Goal: Navigation & Orientation: Find specific page/section

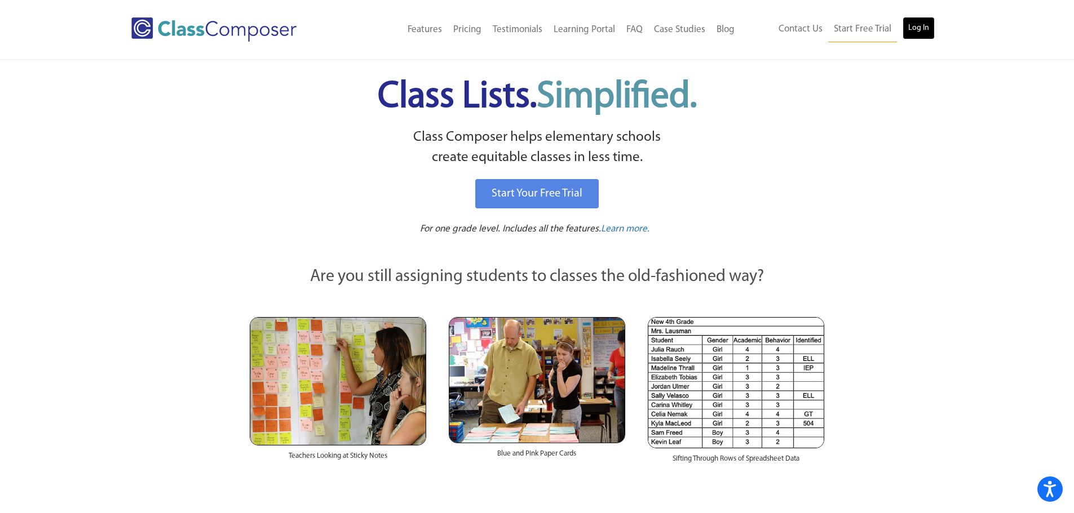
click at [920, 27] on link "Log In" at bounding box center [918, 28] width 32 height 23
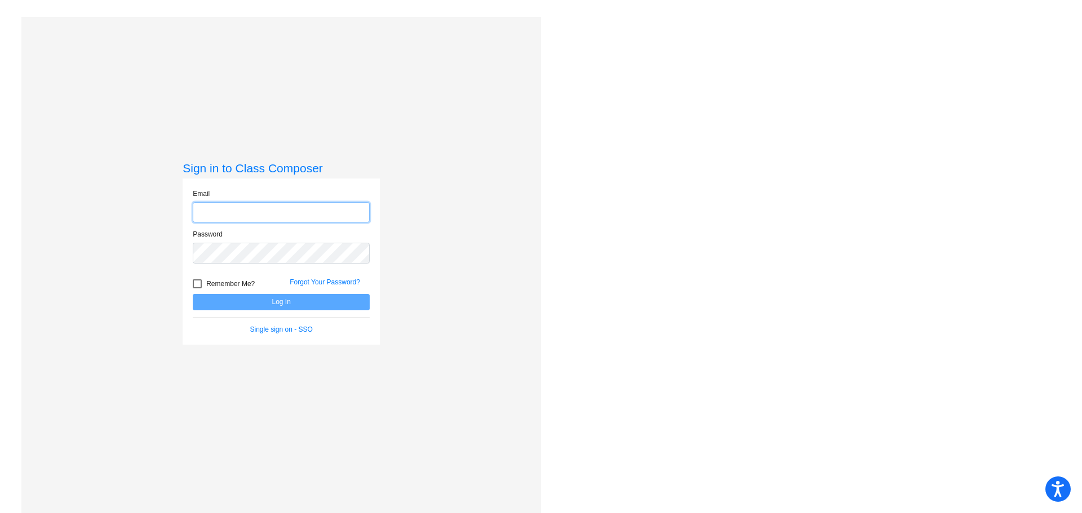
type input "renae.mccabe@irsd.k12.de.us"
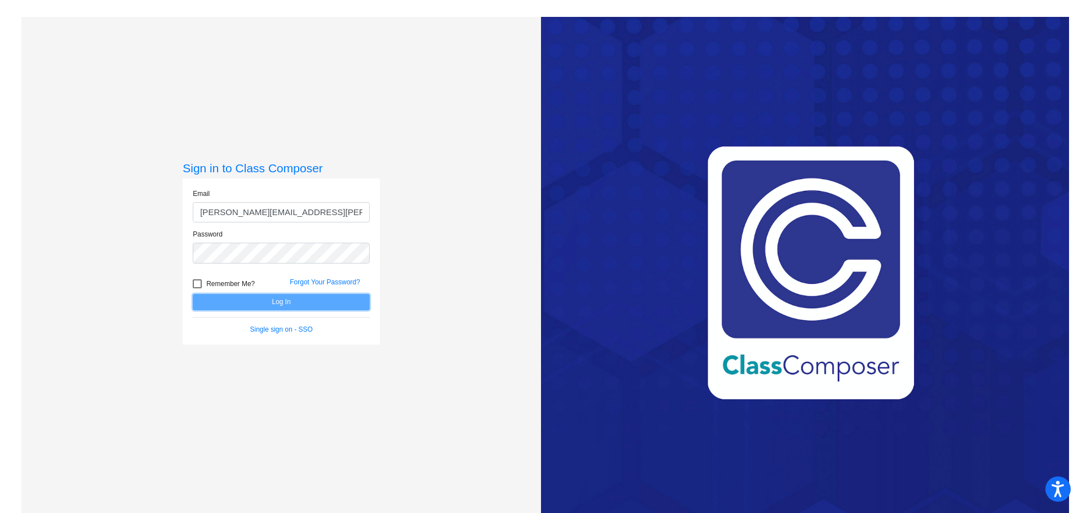
click at [318, 302] on button "Log In" at bounding box center [281, 302] width 177 height 16
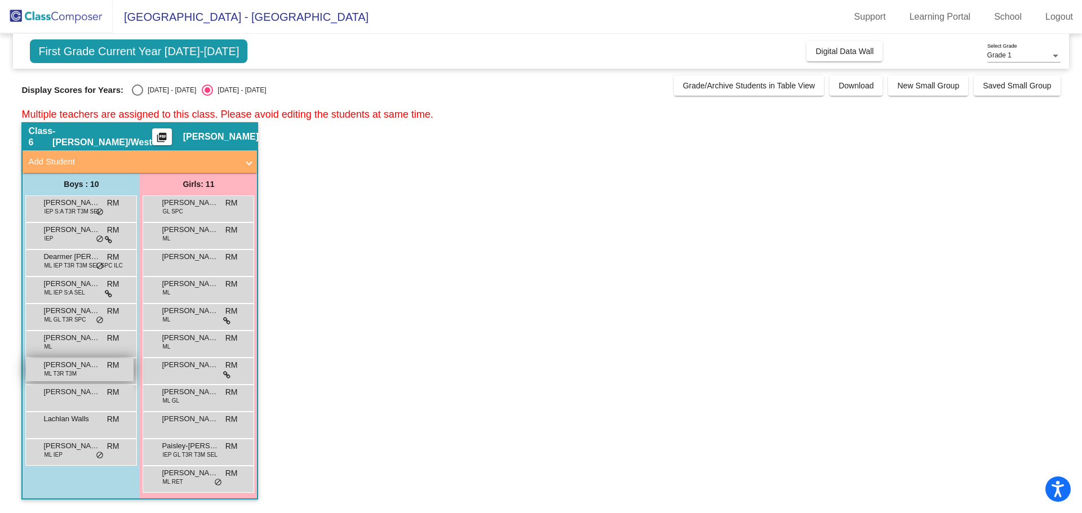
click at [72, 373] on span "ML T3R T3M" at bounding box center [60, 374] width 33 height 8
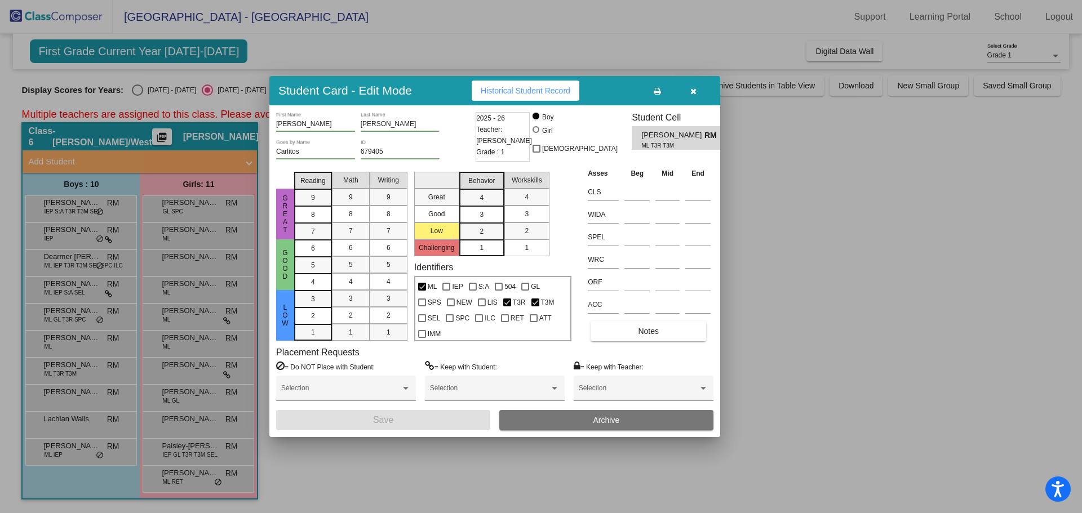
click at [694, 94] on icon "button" at bounding box center [693, 91] width 6 height 8
